Goal: Task Accomplishment & Management: Manage account settings

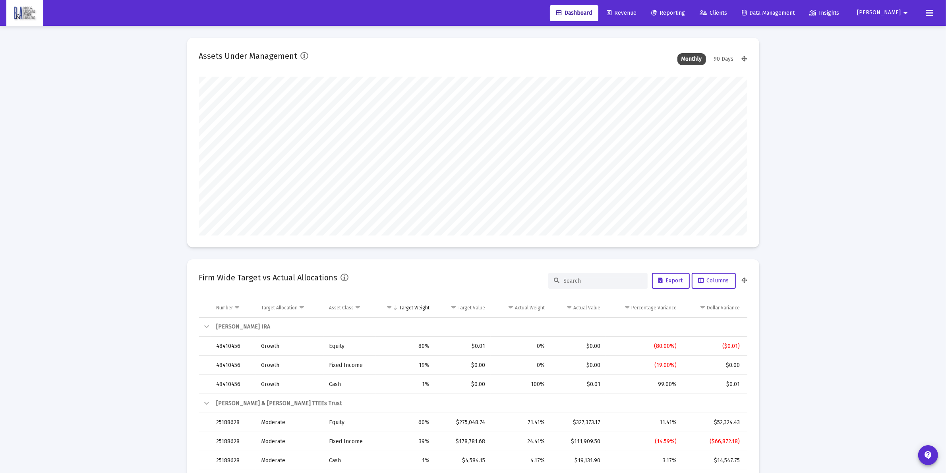
scroll to position [159, 295]
type input "[DATE]"
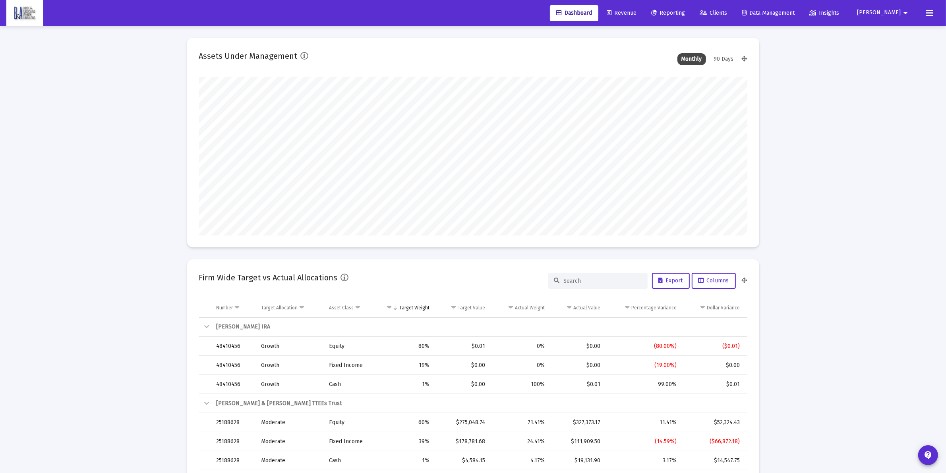
click at [727, 10] on span "Clients" at bounding box center [713, 13] width 27 height 7
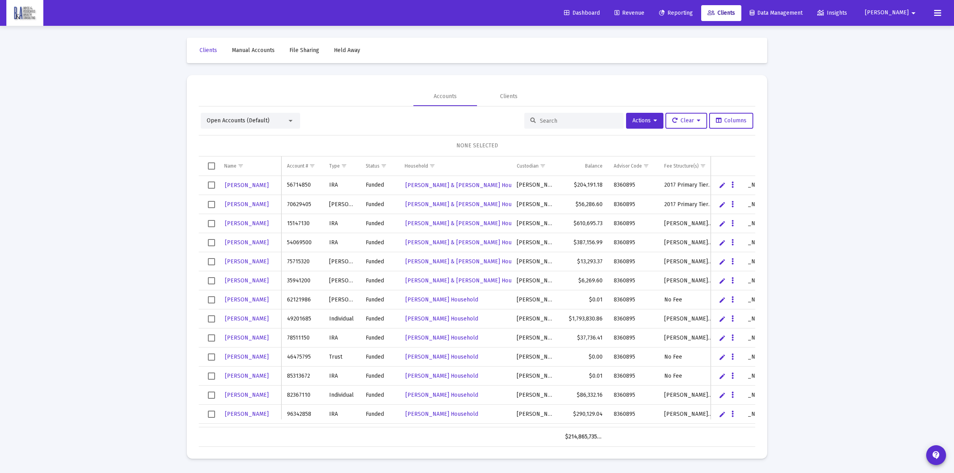
click at [555, 112] on div "Open Accounts (Default) Actions Clear Columns NONE SELECTED Name Name Account #…" at bounding box center [477, 277] width 557 height 341
click at [562, 118] on input at bounding box center [579, 121] width 78 height 7
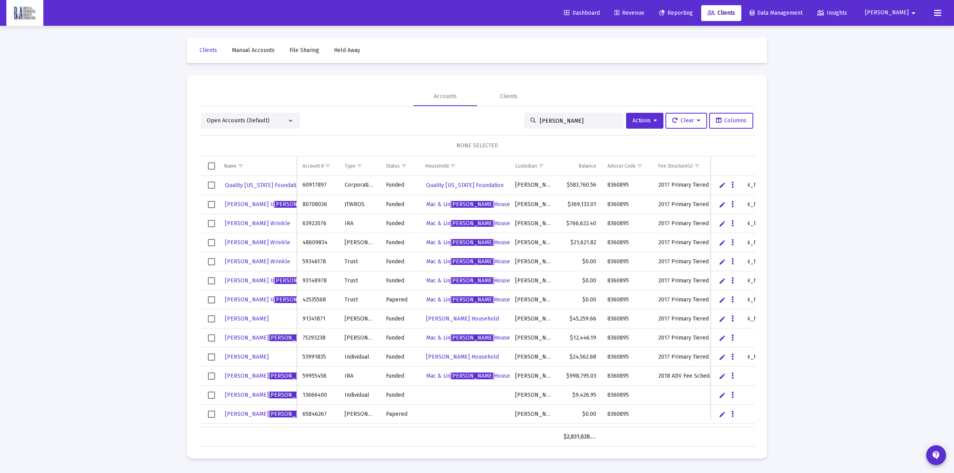
type input "[PERSON_NAME]"
click at [721, 186] on link "Edit" at bounding box center [722, 185] width 7 height 7
click at [697, 140] on div "NONE SELECTED" at bounding box center [477, 145] width 557 height 21
click at [458, 183] on span "Quality [US_STATE] Foundation" at bounding box center [465, 185] width 78 height 7
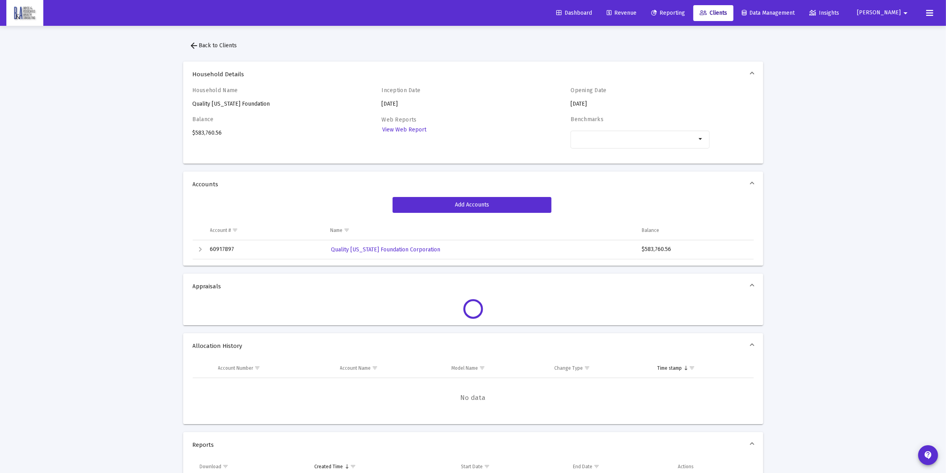
click at [207, 47] on span "arrow_back Back to Clients" at bounding box center [214, 45] width 48 height 7
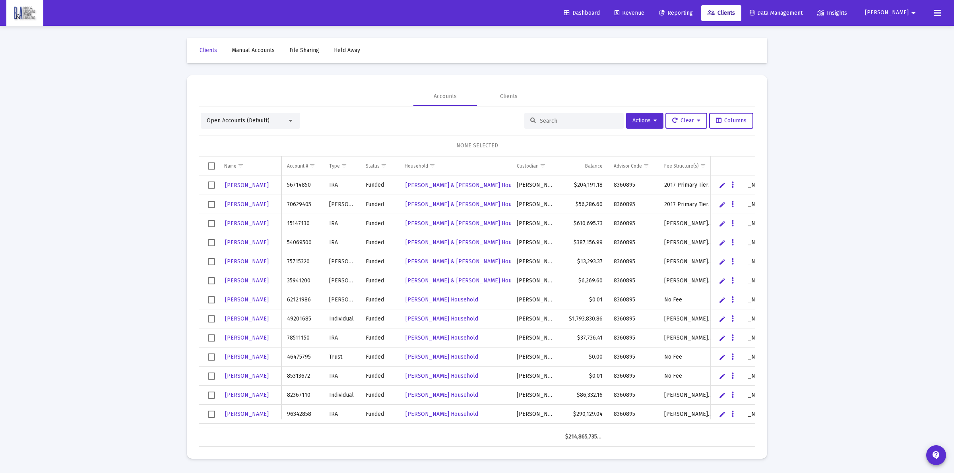
click at [561, 120] on input at bounding box center [579, 121] width 78 height 7
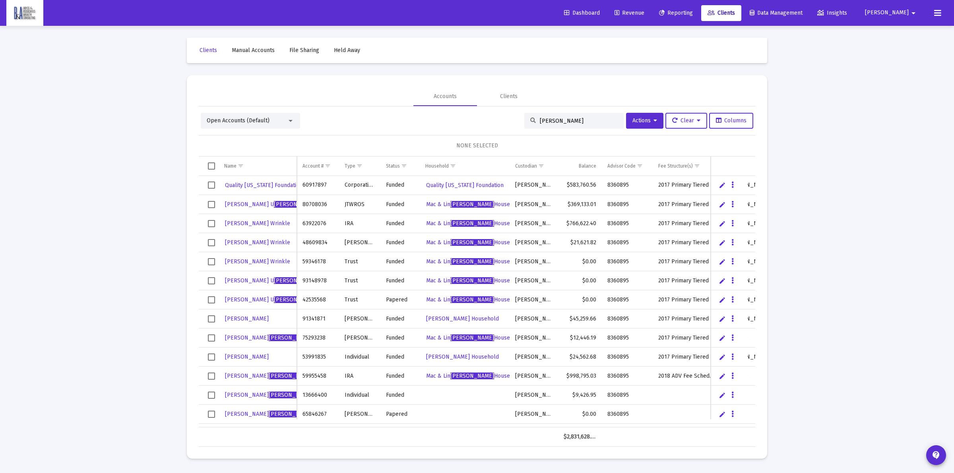
drag, startPoint x: 577, startPoint y: 118, endPoint x: 500, endPoint y: 122, distance: 77.3
click at [500, 122] on div "Open Accounts (Default) [PERSON_NAME] Actions Clear Columns" at bounding box center [477, 121] width 553 height 16
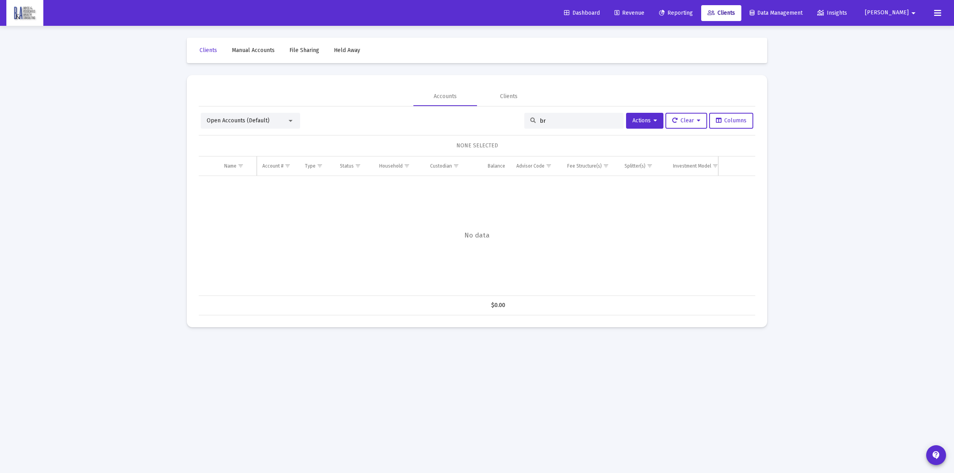
type input "b"
type input "w"
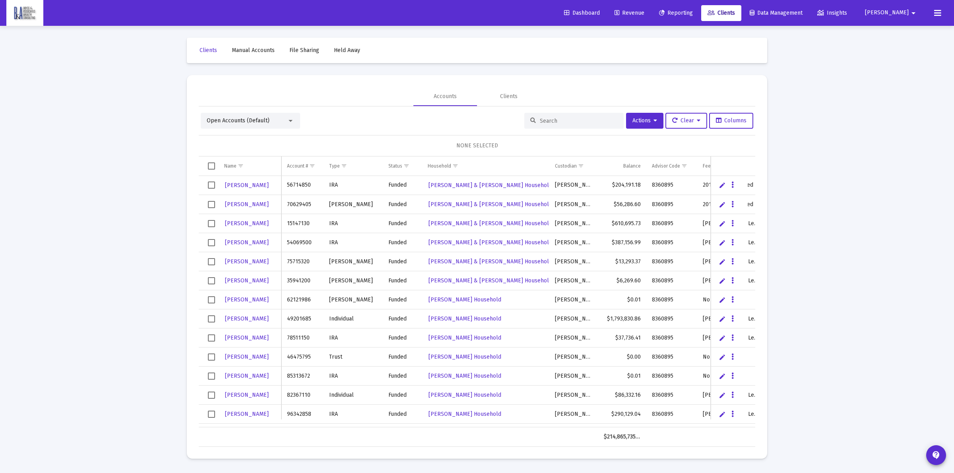
click at [575, 118] on input at bounding box center [579, 121] width 78 height 7
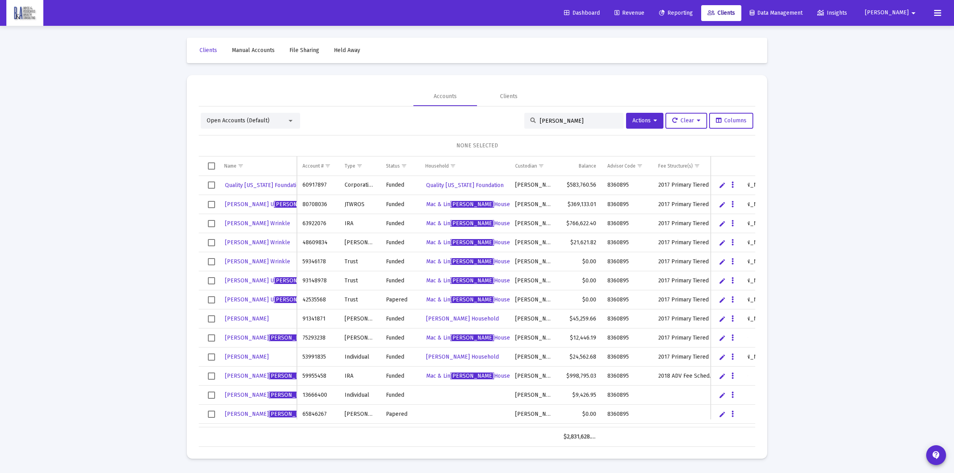
drag, startPoint x: 563, startPoint y: 120, endPoint x: 525, endPoint y: 120, distance: 38.2
click at [525, 120] on div "[PERSON_NAME]" at bounding box center [573, 121] width 99 height 16
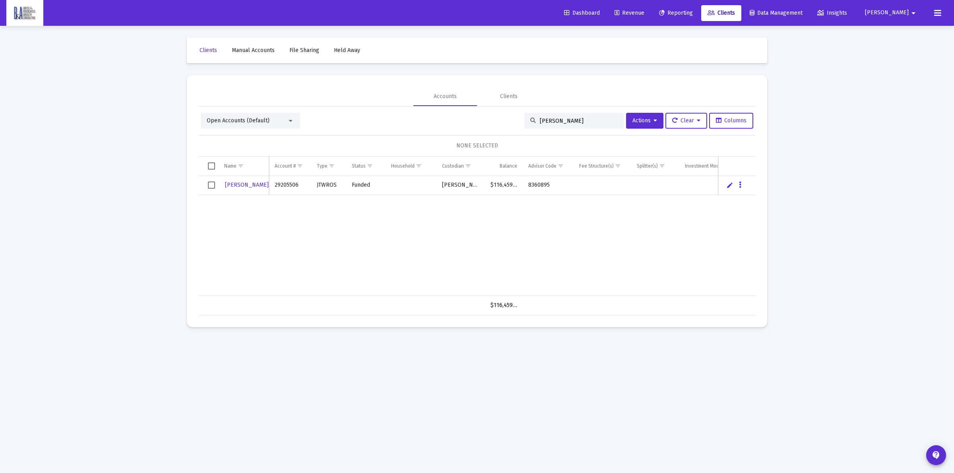
type input "[PERSON_NAME]"
click at [731, 182] on link "Edit" at bounding box center [729, 185] width 7 height 7
type input "[PERSON_NAME] & [PERSON_NAME]"
click at [754, 185] on div "Data grid" at bounding box center [750, 185] width 10 height 7
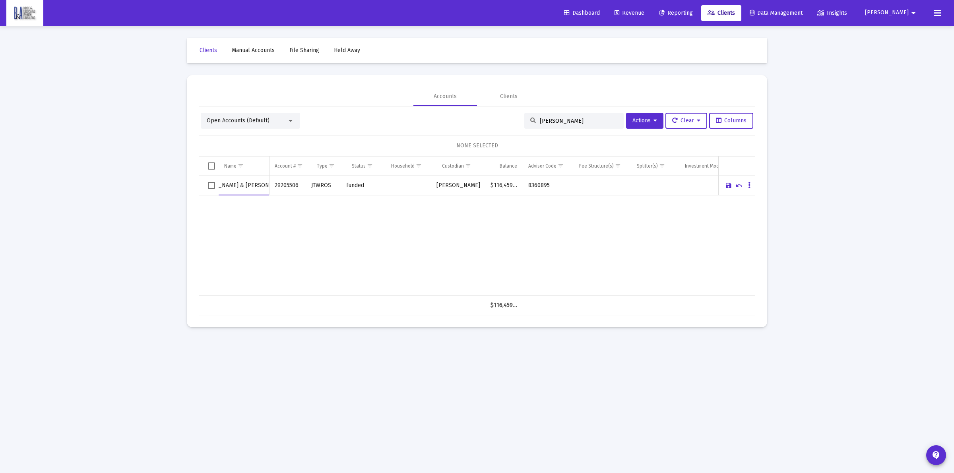
scroll to position [0, 0]
click at [752, 185] on button "Data grid" at bounding box center [749, 185] width 7 height 7
click at [780, 242] on button "Map to Household" at bounding box center [780, 240] width 71 height 19
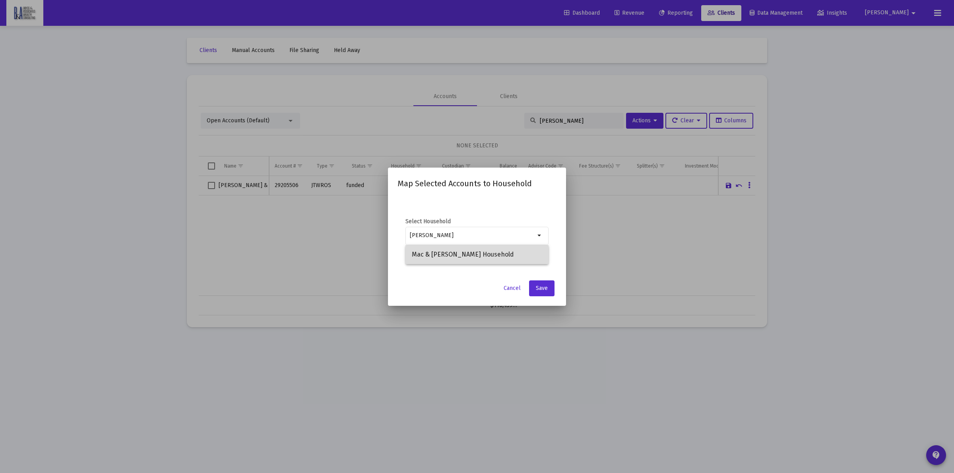
click at [493, 250] on span "Mac & [PERSON_NAME] Household" at bounding box center [477, 254] width 130 height 19
type input "Mac & [PERSON_NAME] Household"
click at [549, 291] on button "Save" at bounding box center [541, 289] width 25 height 16
